Goal: Task Accomplishment & Management: Use online tool/utility

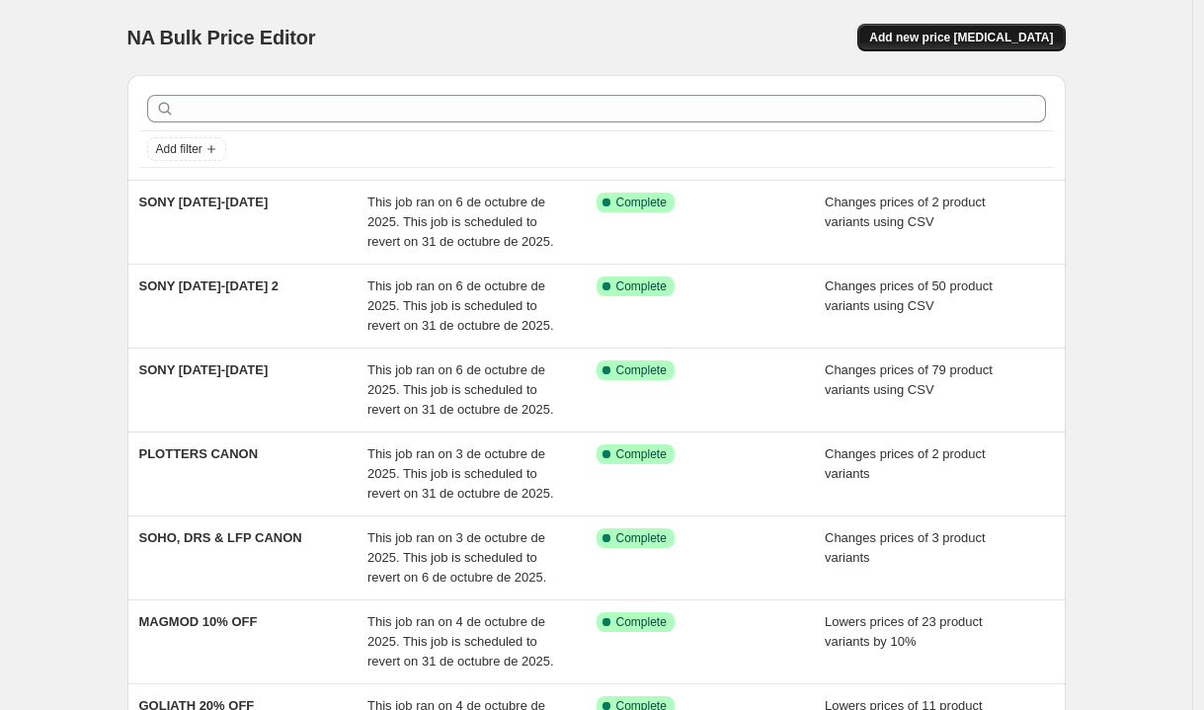
click at [1015, 36] on span "Add new price [MEDICAL_DATA]" at bounding box center [961, 38] width 184 height 16
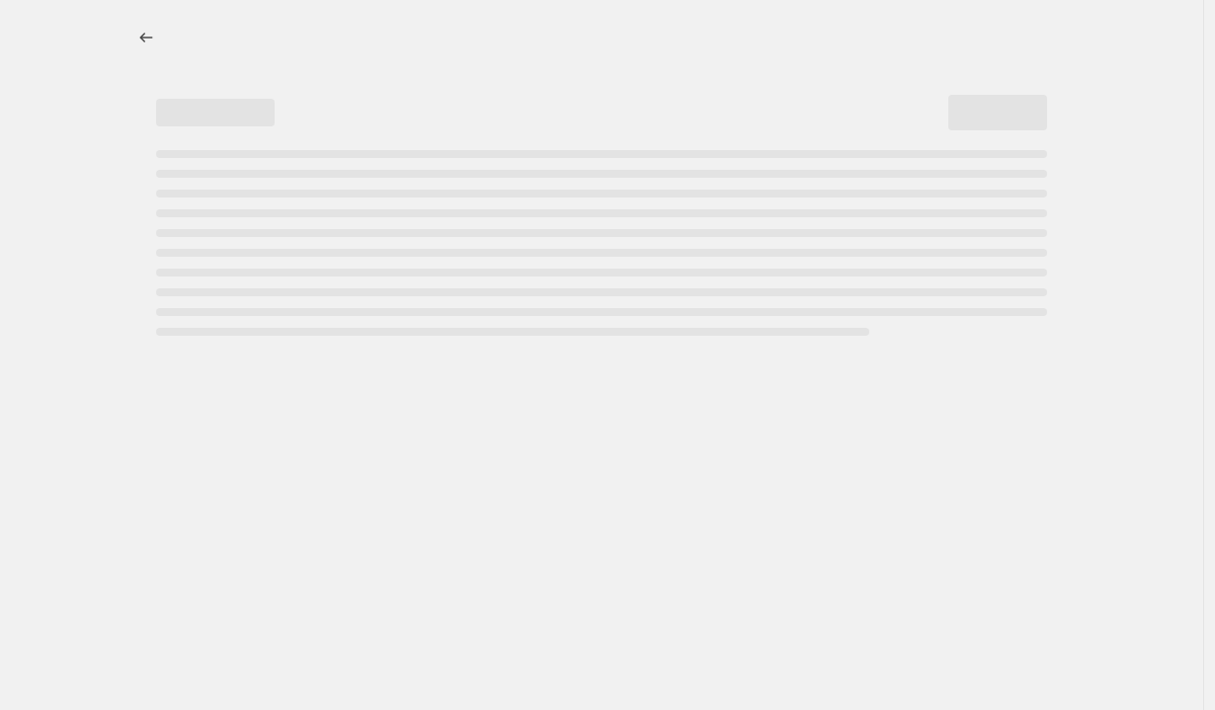
select select "percentage"
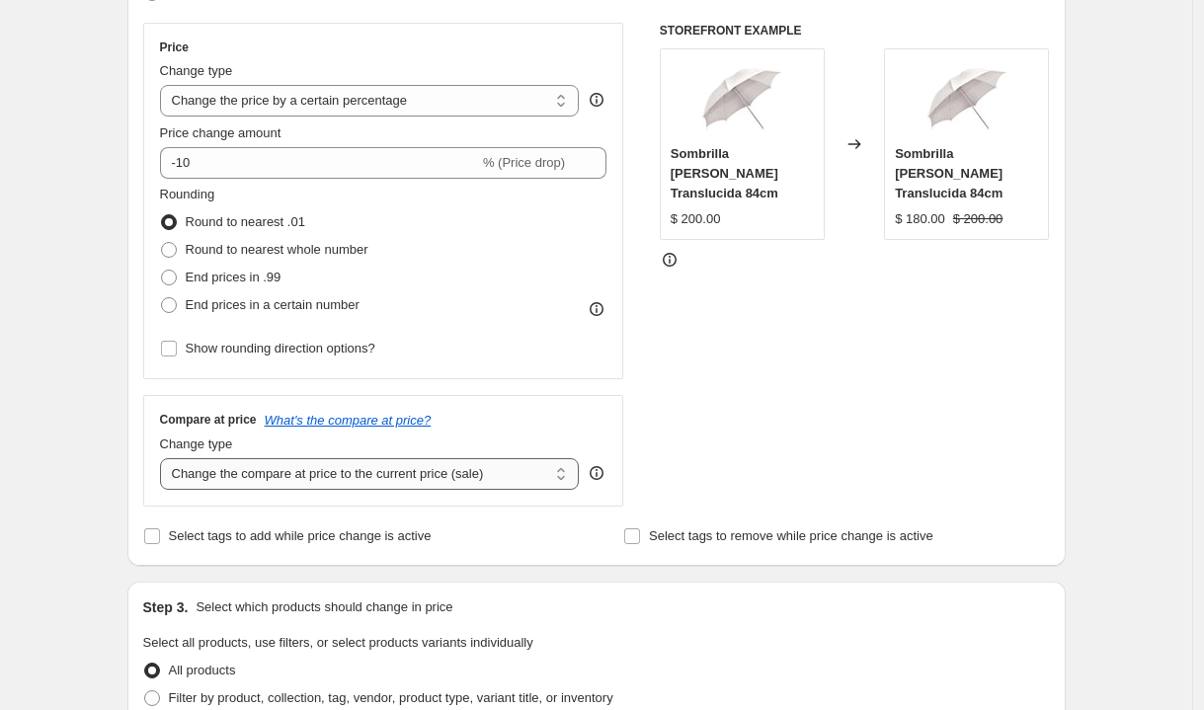
scroll to position [440, 0]
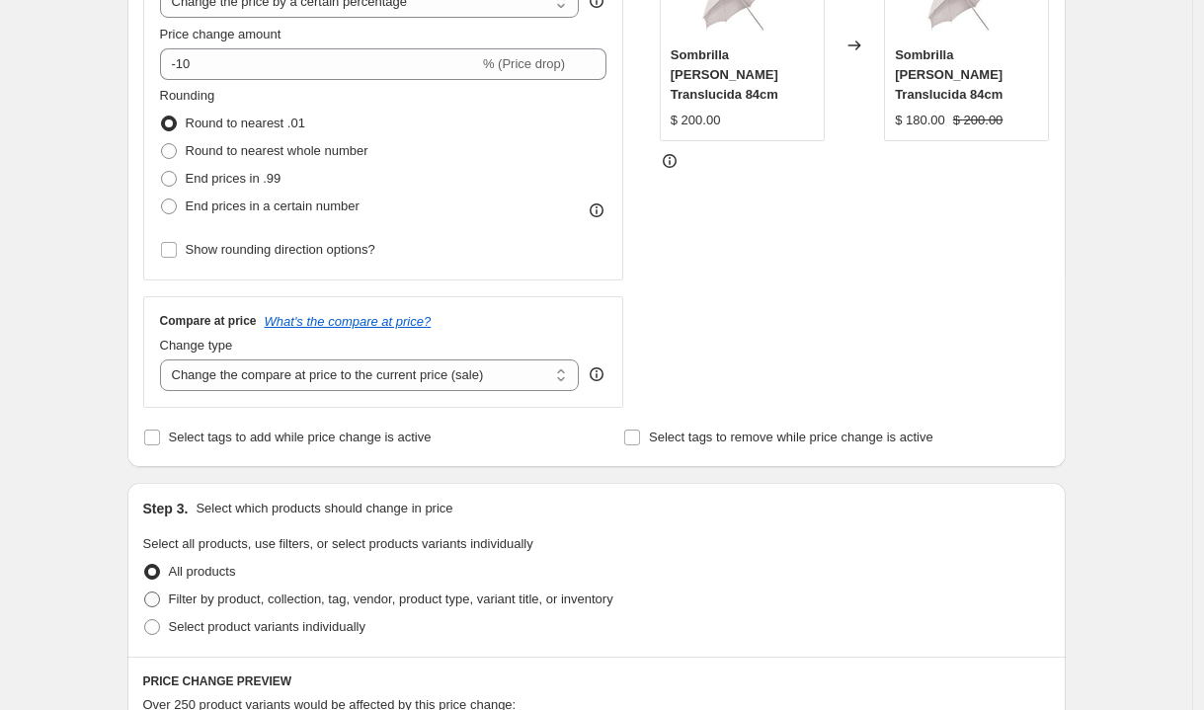
click at [160, 601] on span at bounding box center [152, 600] width 16 height 16
click at [145, 593] on input "Filter by product, collection, tag, vendor, product type, variant title, or inv…" at bounding box center [144, 592] width 1 height 1
radio input "true"
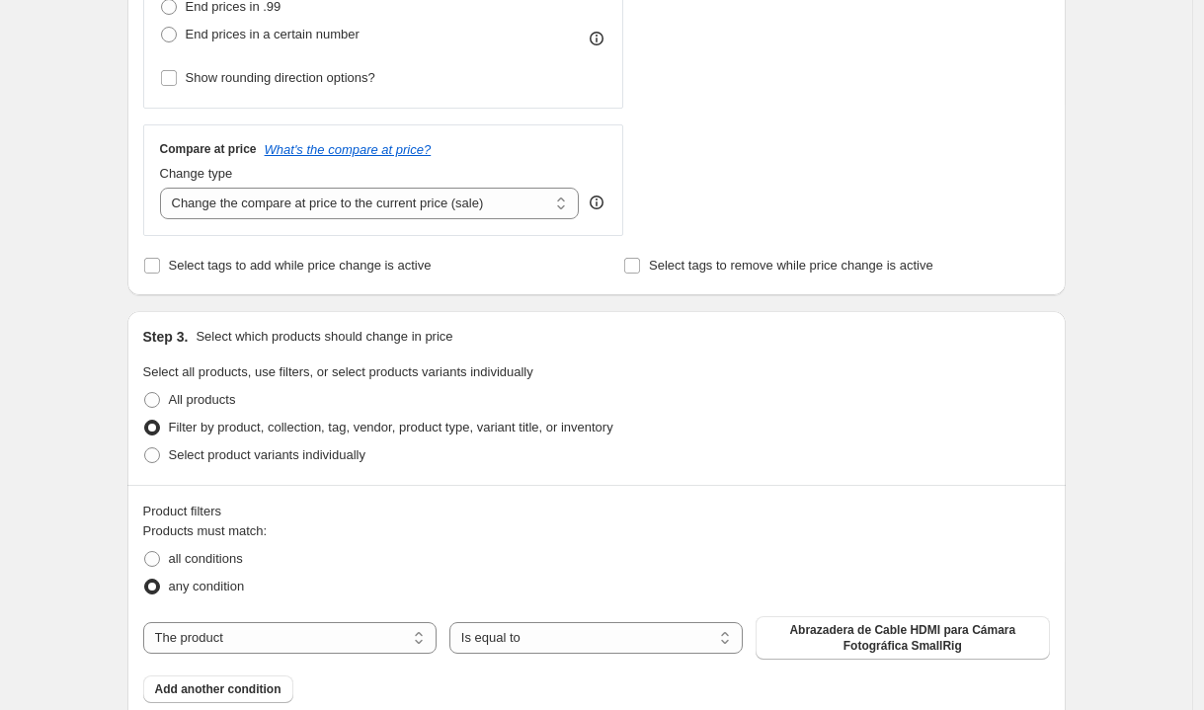
scroll to position [642, 0]
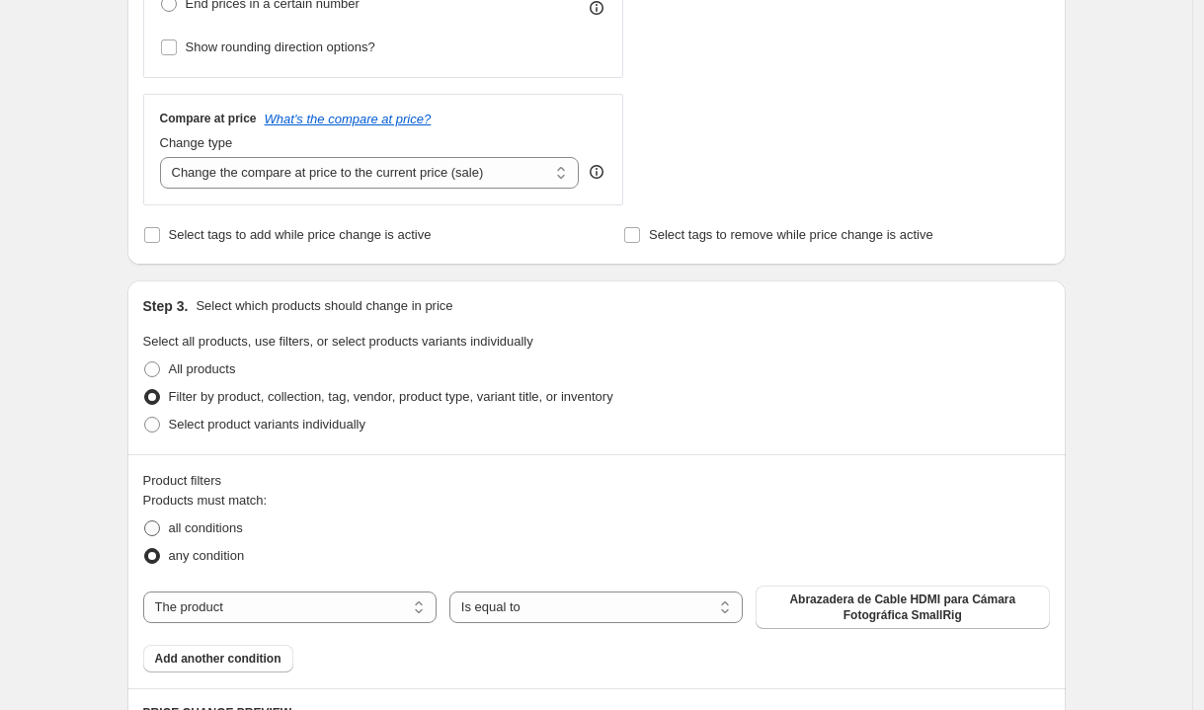
click at [154, 527] on span at bounding box center [152, 529] width 16 height 16
click at [145, 522] on input "all conditions" at bounding box center [144, 521] width 1 height 1
radio input "true"
click at [383, 612] on select "The product The product's collection The product's tag The product's vendor The…" at bounding box center [289, 608] width 293 height 32
select select "vendor"
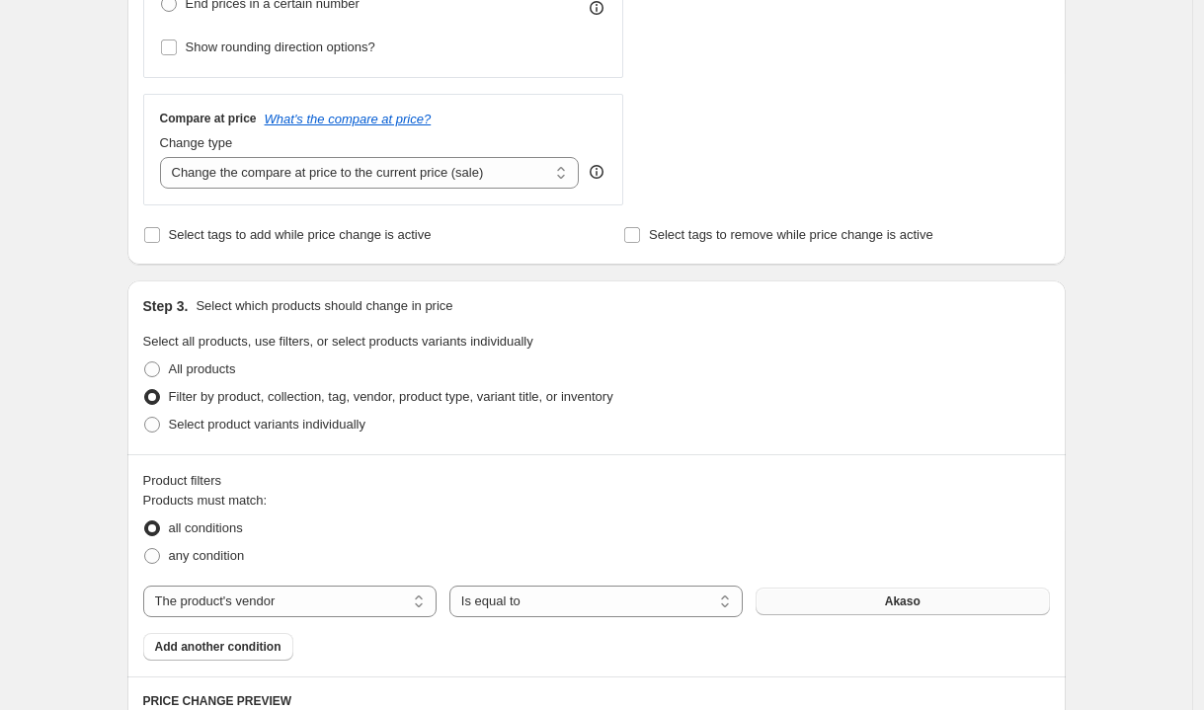
click at [894, 602] on span "Akaso" at bounding box center [903, 602] width 36 height 16
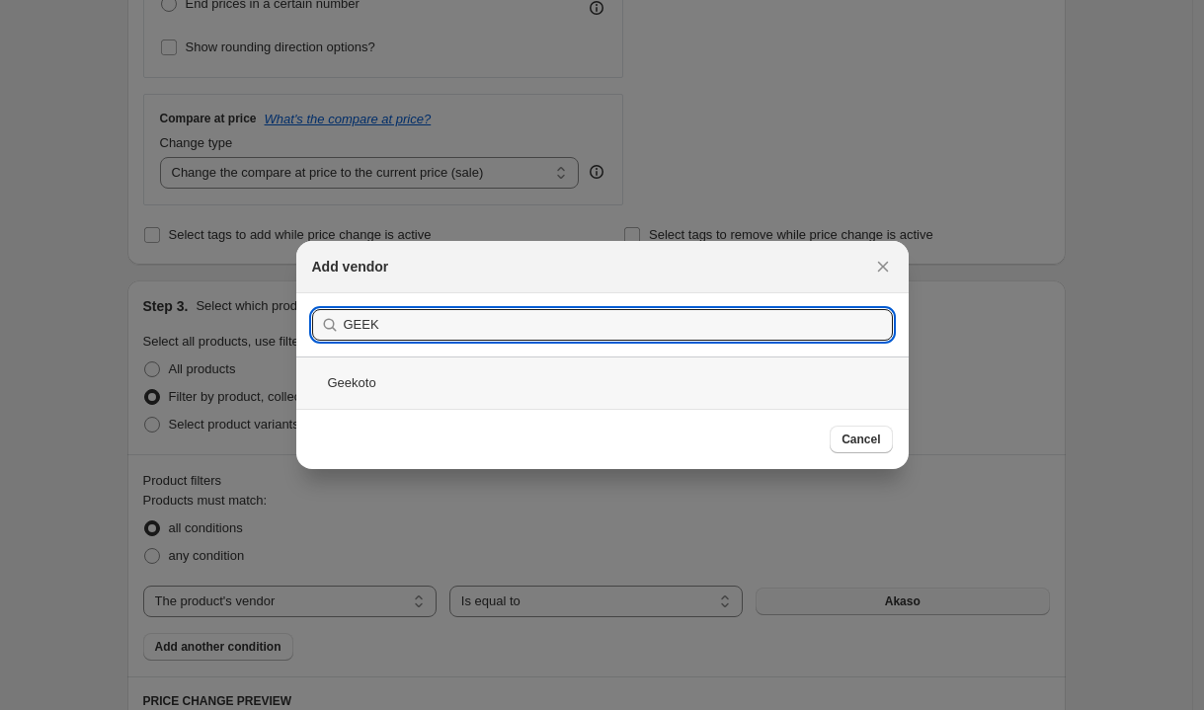
type input "GEEK"
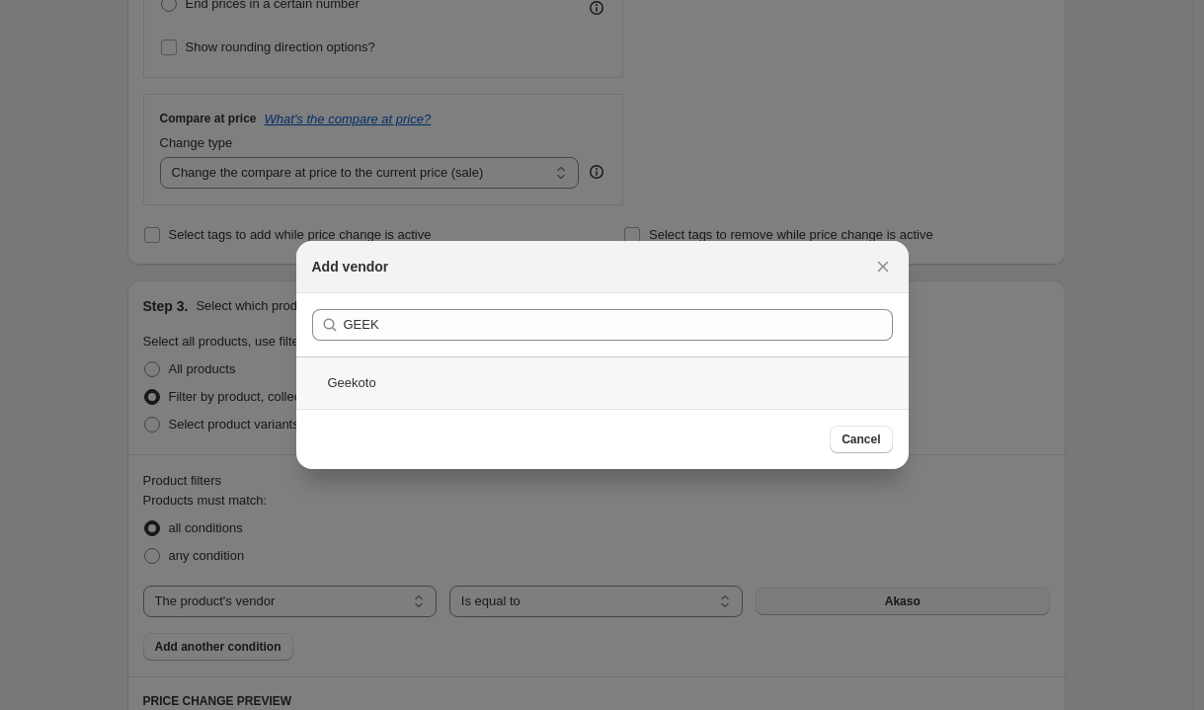
click at [347, 390] on div "Geekoto" at bounding box center [602, 383] width 613 height 52
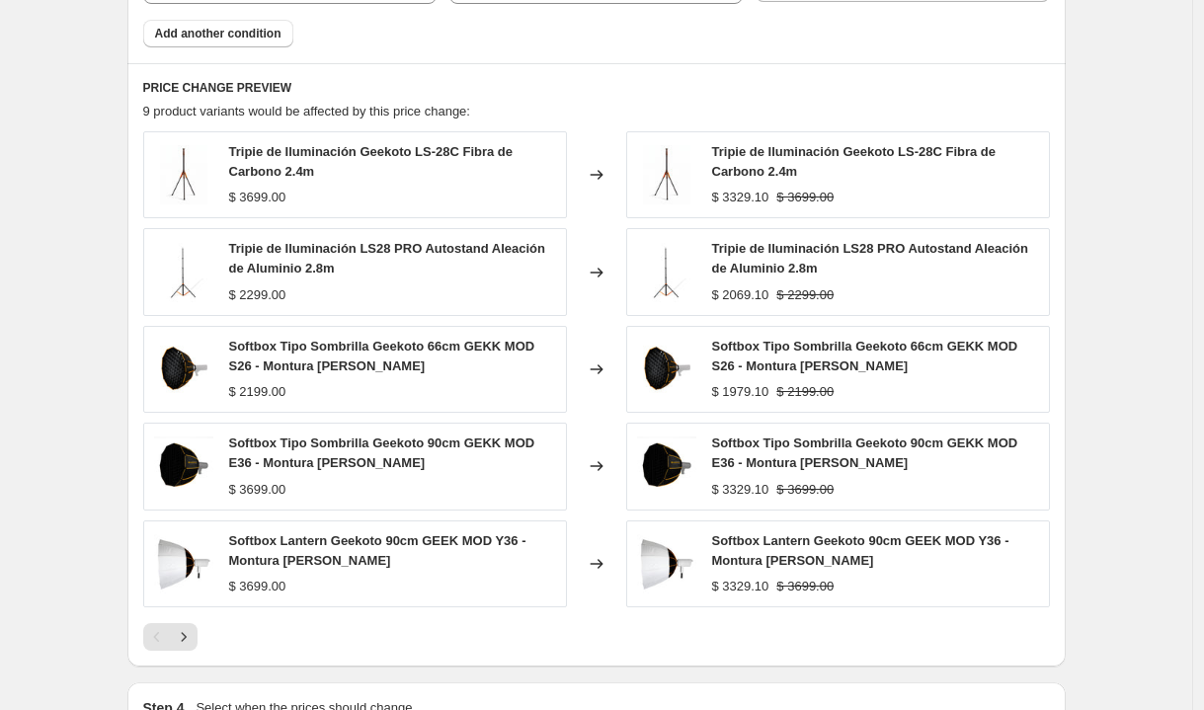
scroll to position [1519, 0]
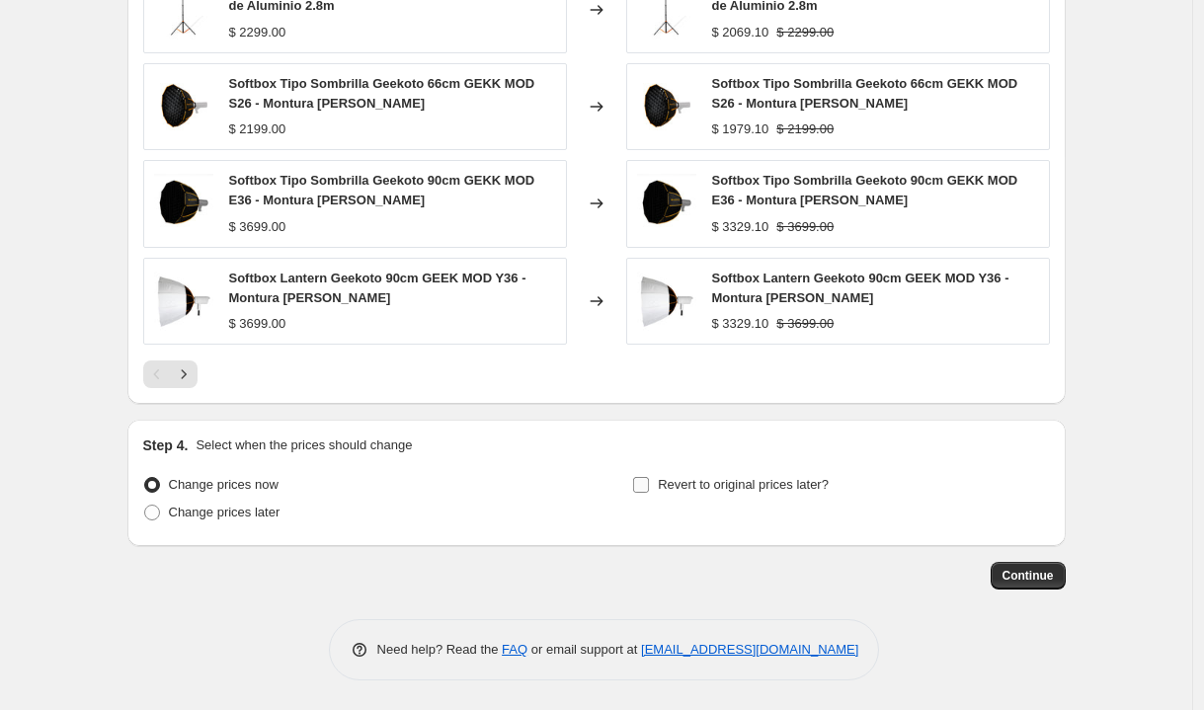
click at [649, 486] on input "Revert to original prices later?" at bounding box center [641, 485] width 16 height 16
checkbox input "true"
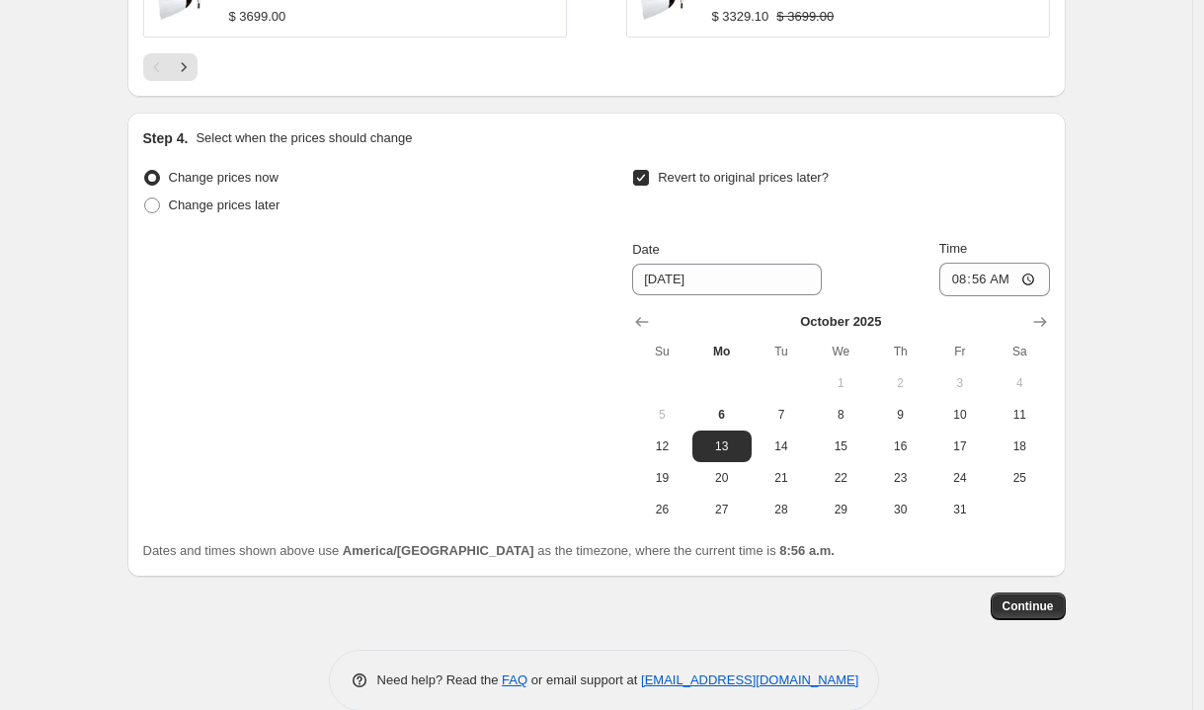
scroll to position [1826, 0]
click at [982, 514] on span "31" at bounding box center [960, 510] width 43 height 16
type input "[DATE]"
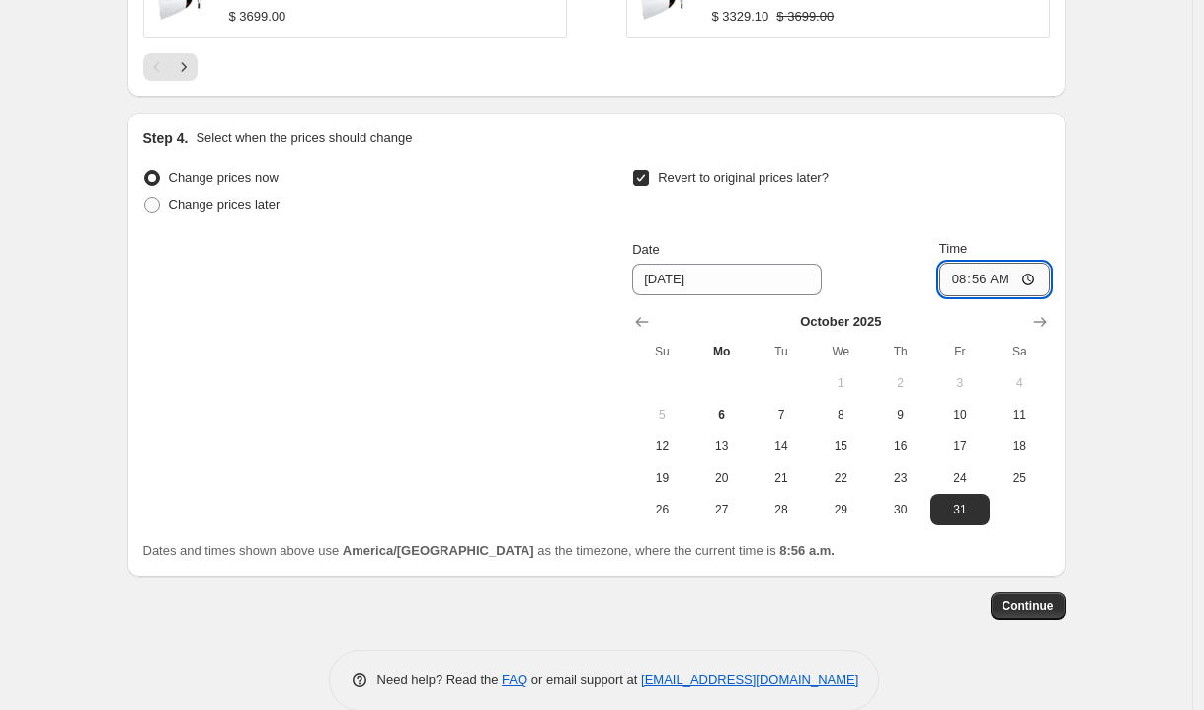
click at [960, 284] on input "08:56" at bounding box center [995, 280] width 111 height 34
type input "11:59"
click at [366, 402] on div "Change prices now Change prices later Revert to original prices later? Date [DA…" at bounding box center [596, 345] width 907 height 362
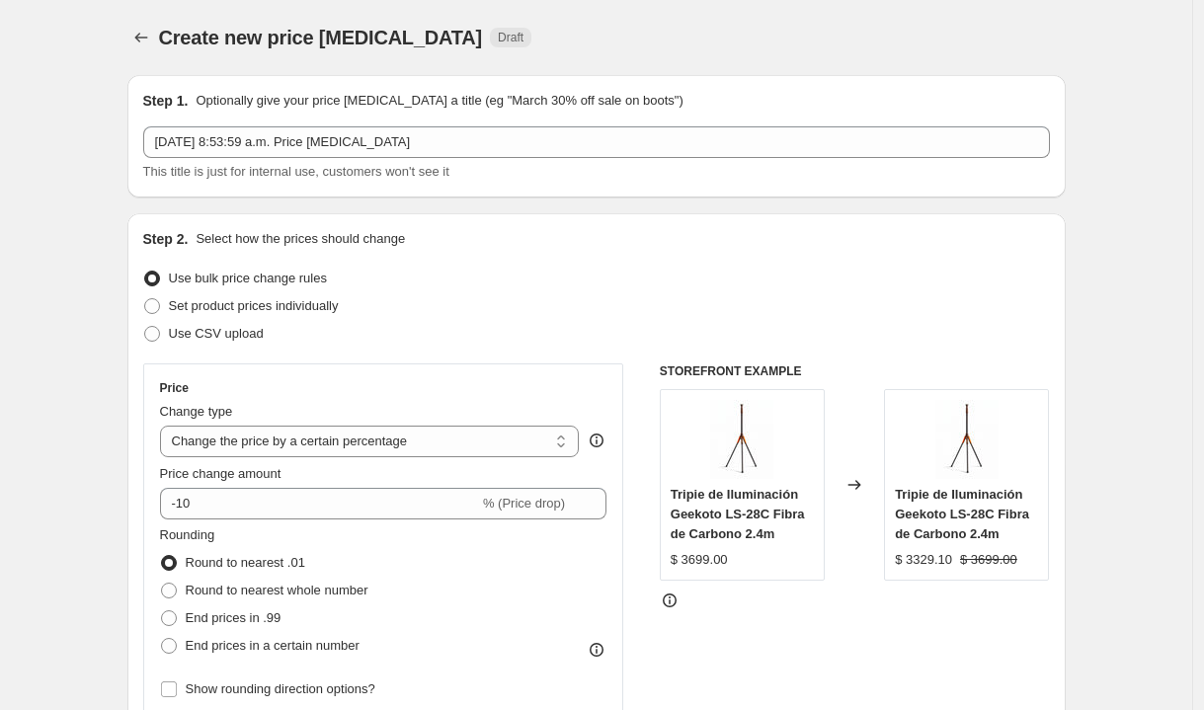
scroll to position [0, 0]
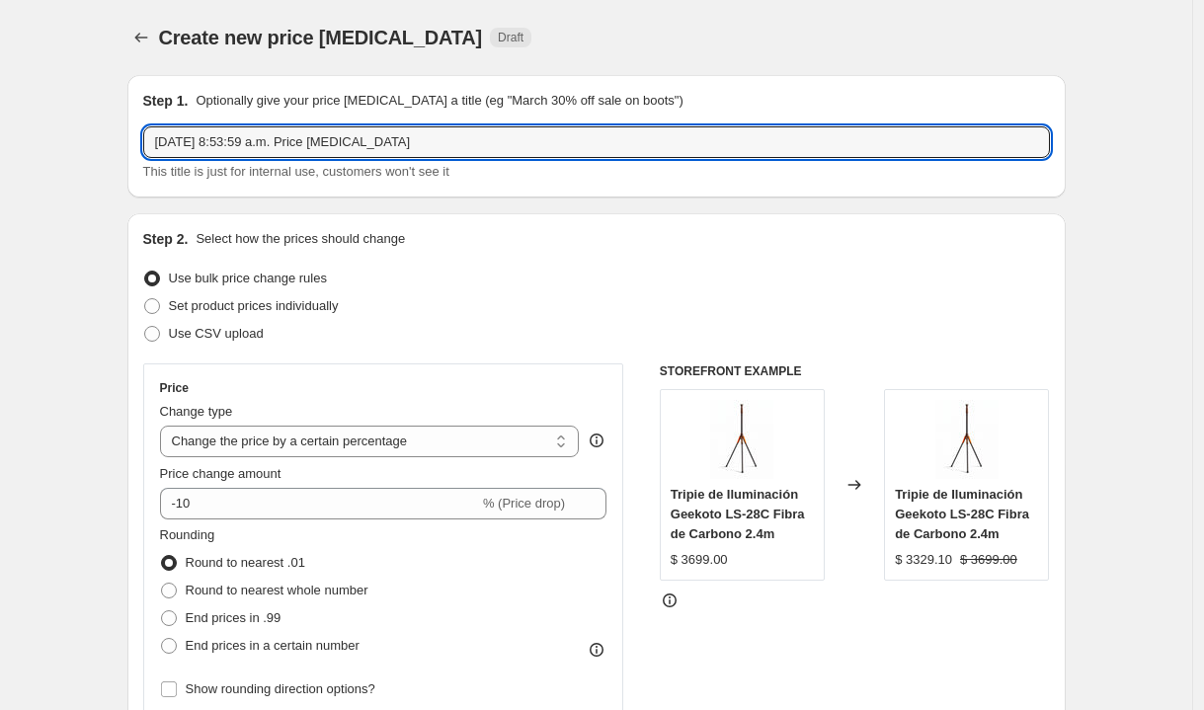
drag, startPoint x: 443, startPoint y: 143, endPoint x: 52, endPoint y: 129, distance: 390.5
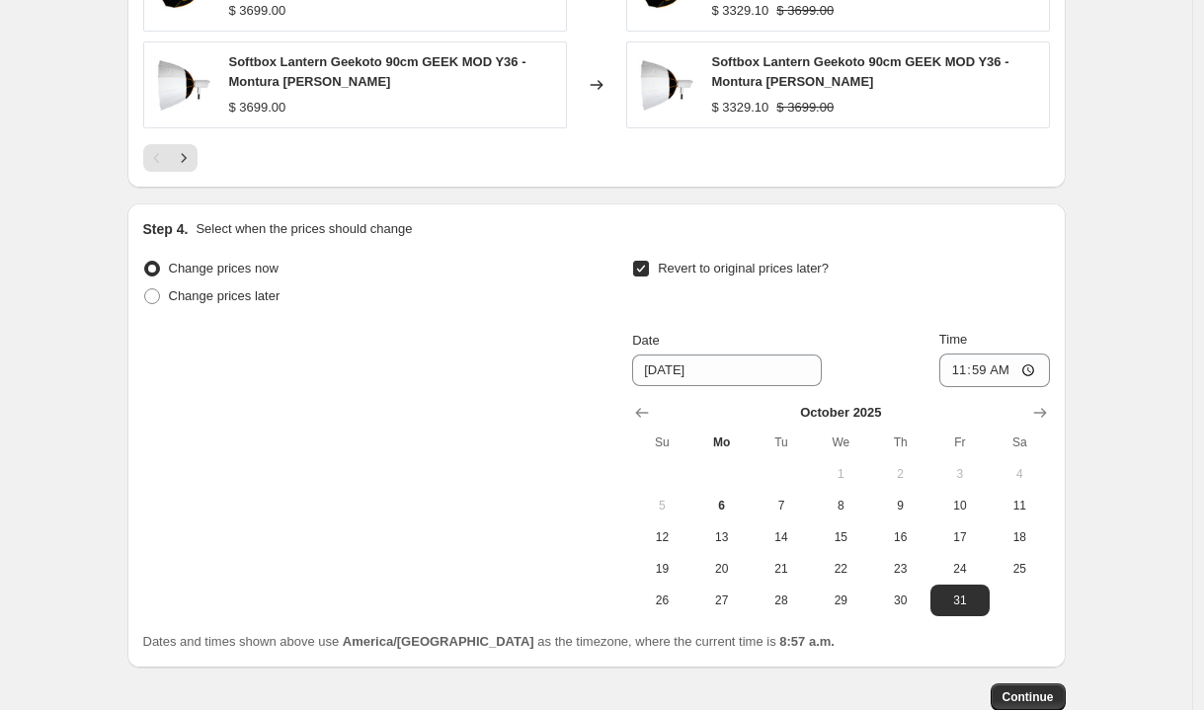
scroll to position [1857, 0]
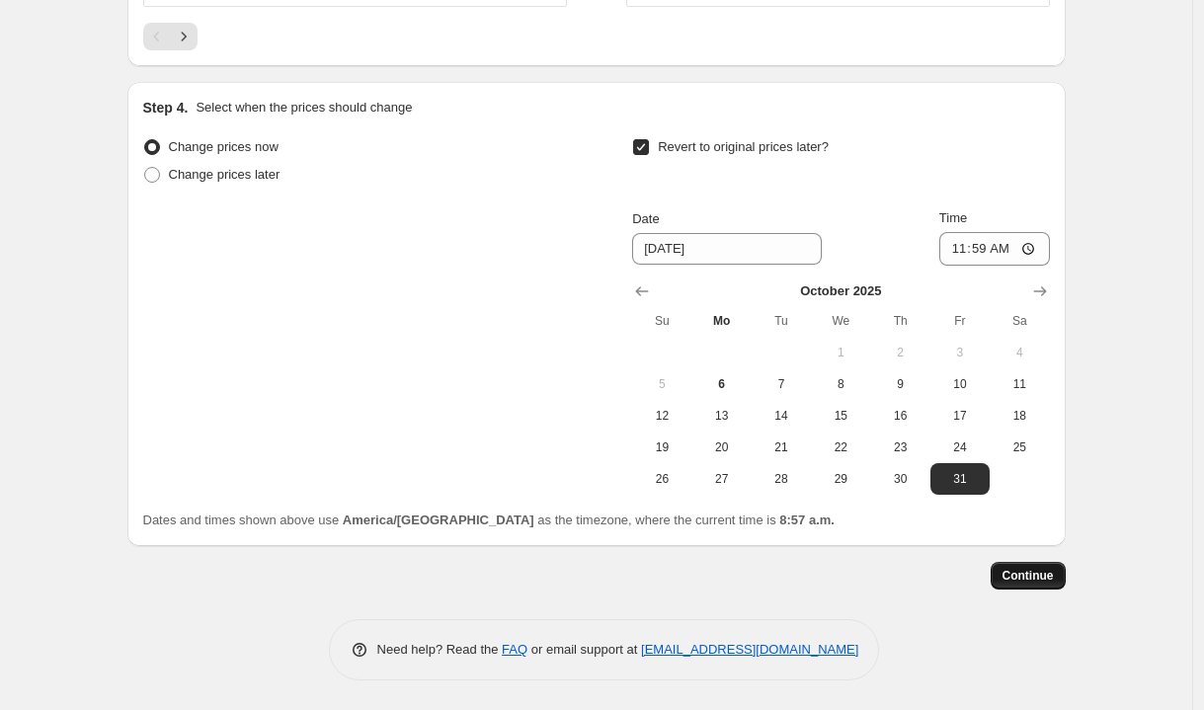
type input "Geekoto 10% off - Octubre"
click at [1037, 584] on button "Continue" at bounding box center [1028, 576] width 75 height 28
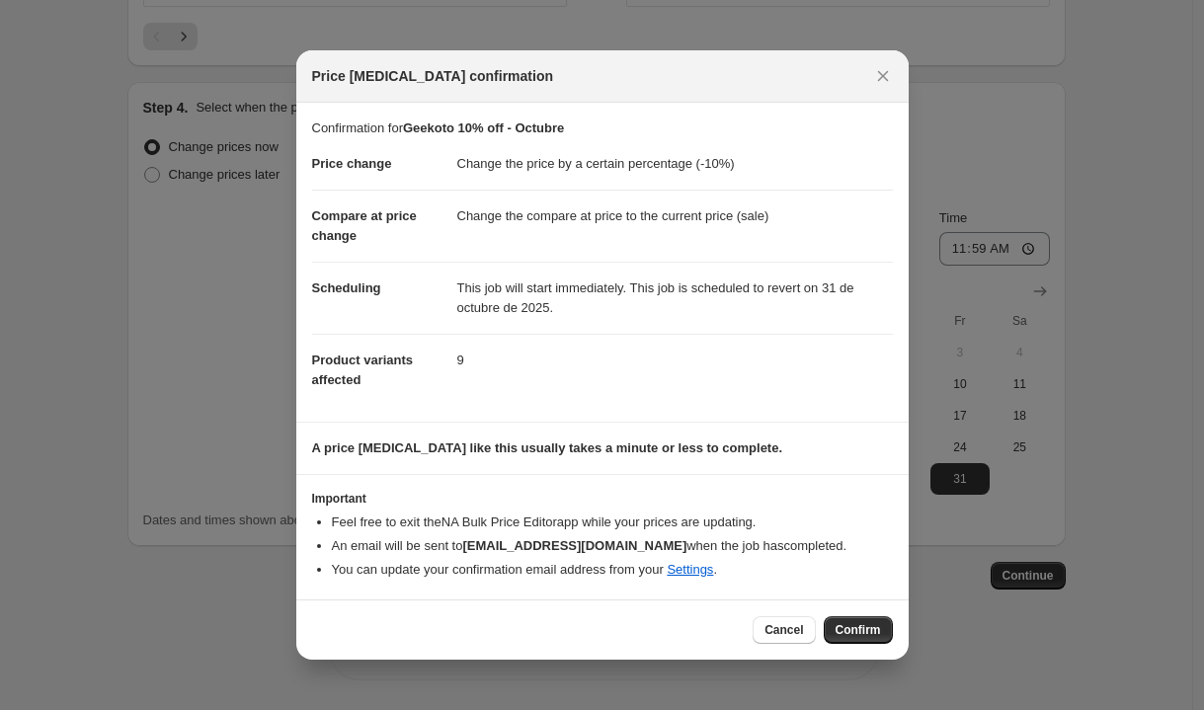
click at [878, 630] on span "Confirm" at bounding box center [858, 630] width 45 height 16
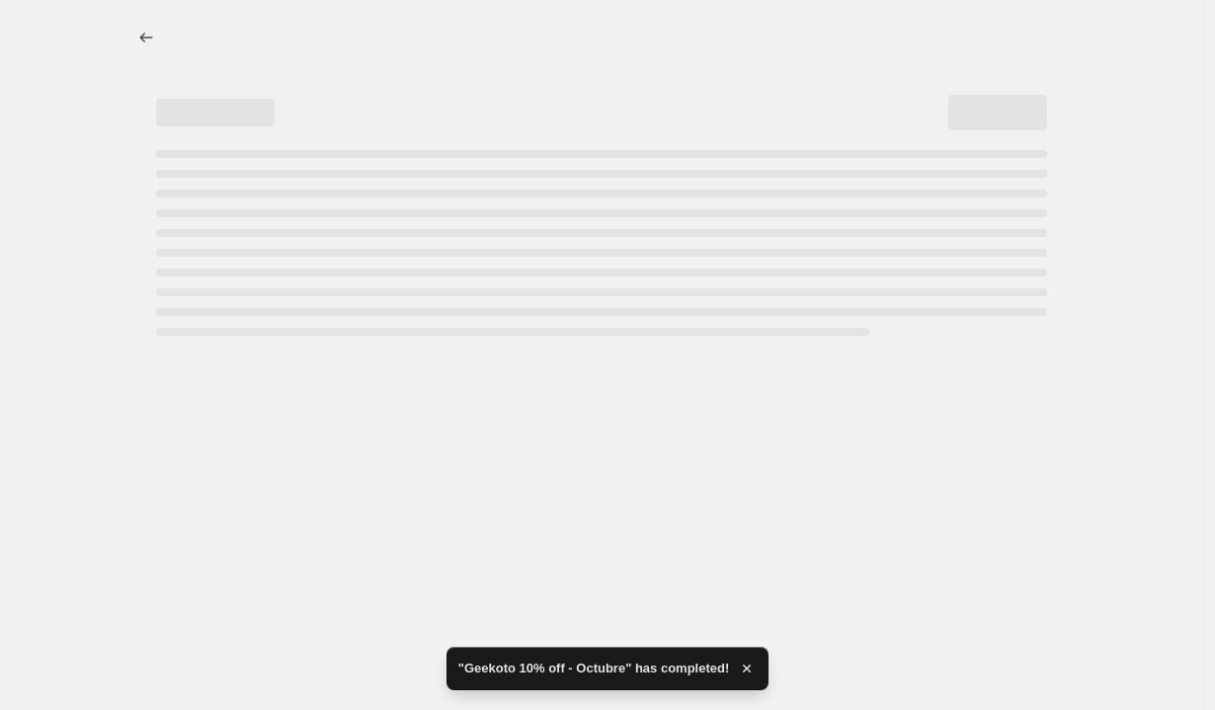
select select "percentage"
select select "vendor"
